Goal: Task Accomplishment & Management: Use online tool/utility

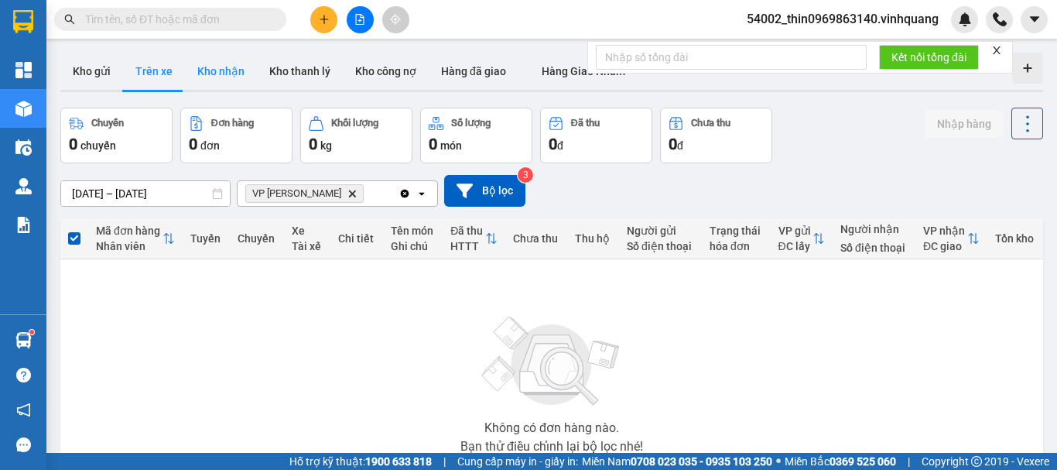
click at [205, 77] on button "Kho nhận" at bounding box center [221, 71] width 72 height 37
type input "[DATE] – [DATE]"
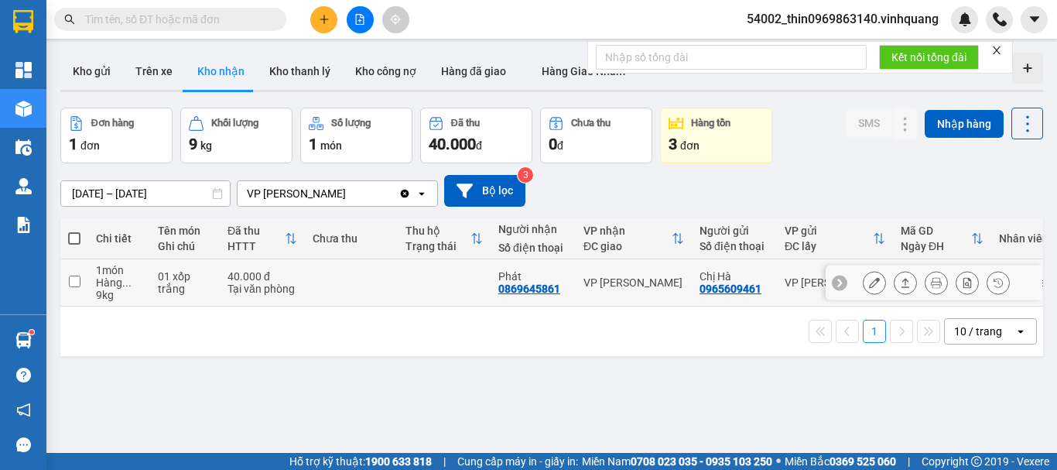
click at [533, 289] on div "0869645861" at bounding box center [529, 288] width 62 height 12
copy div "0869645861"
click at [712, 290] on div "0965609461" at bounding box center [730, 288] width 62 height 12
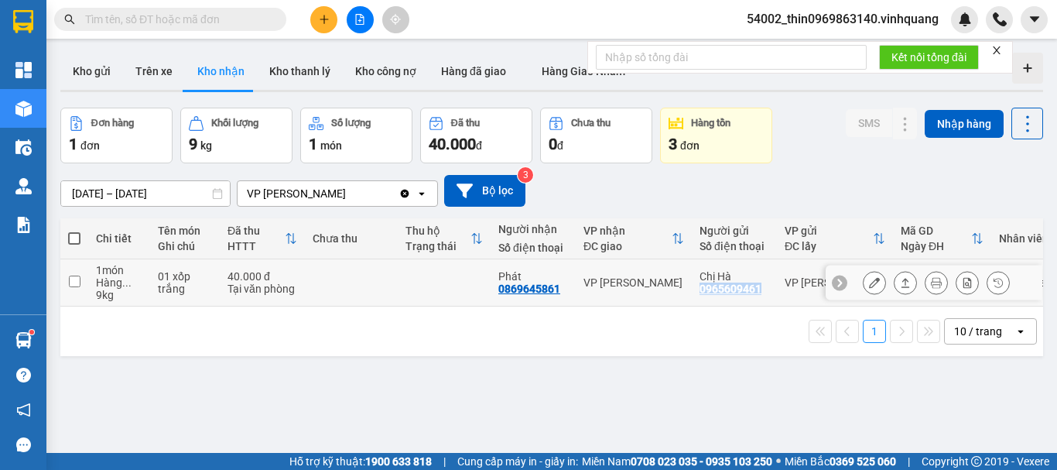
copy div "0965609461"
click at [76, 277] on input "checkbox" at bounding box center [75, 281] width 12 height 12
checkbox input "true"
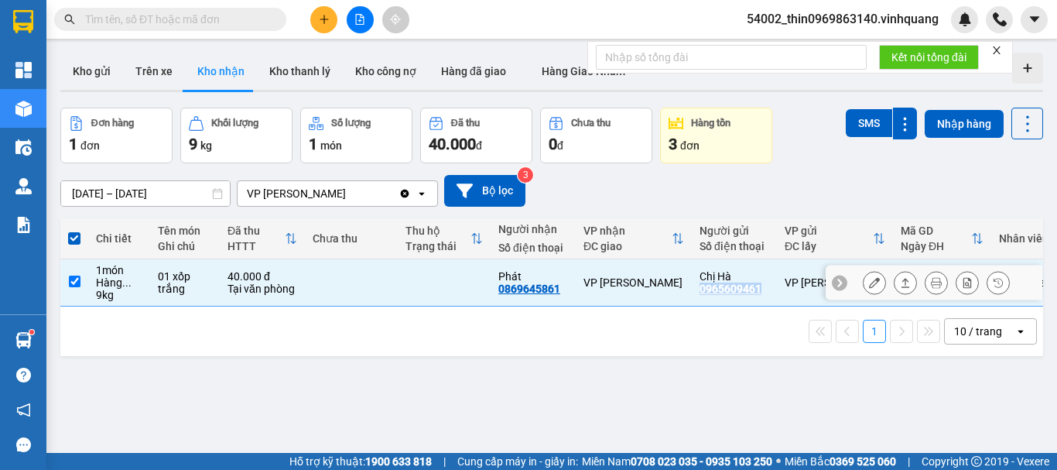
click at [894, 282] on button at bounding box center [905, 282] width 22 height 27
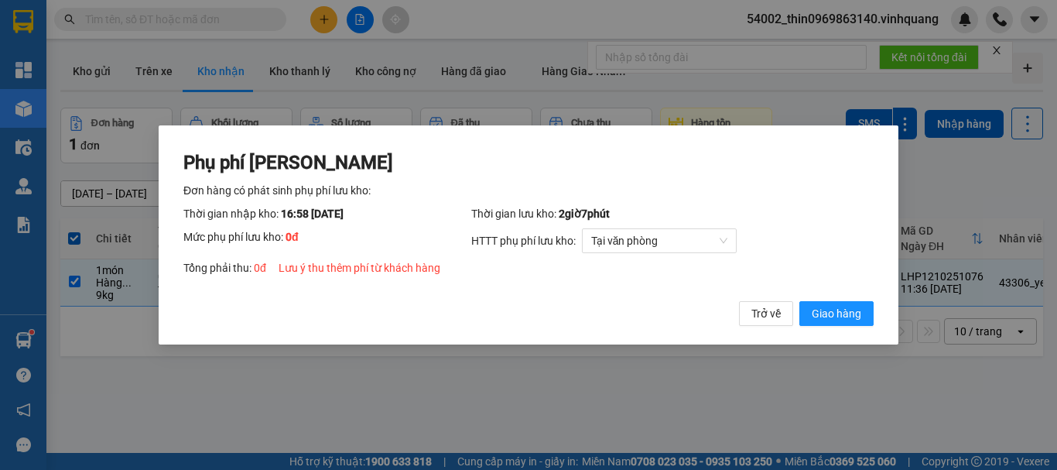
click at [855, 298] on div "Phụ phí [PERSON_NAME] hàng có phát sinh phụ phí lưu kho: Thời gian nhập kho: 16…" at bounding box center [528, 238] width 690 height 176
click at [842, 315] on span "Giao hàng" at bounding box center [837, 313] width 50 height 17
